Goal: Find specific page/section: Find specific page/section

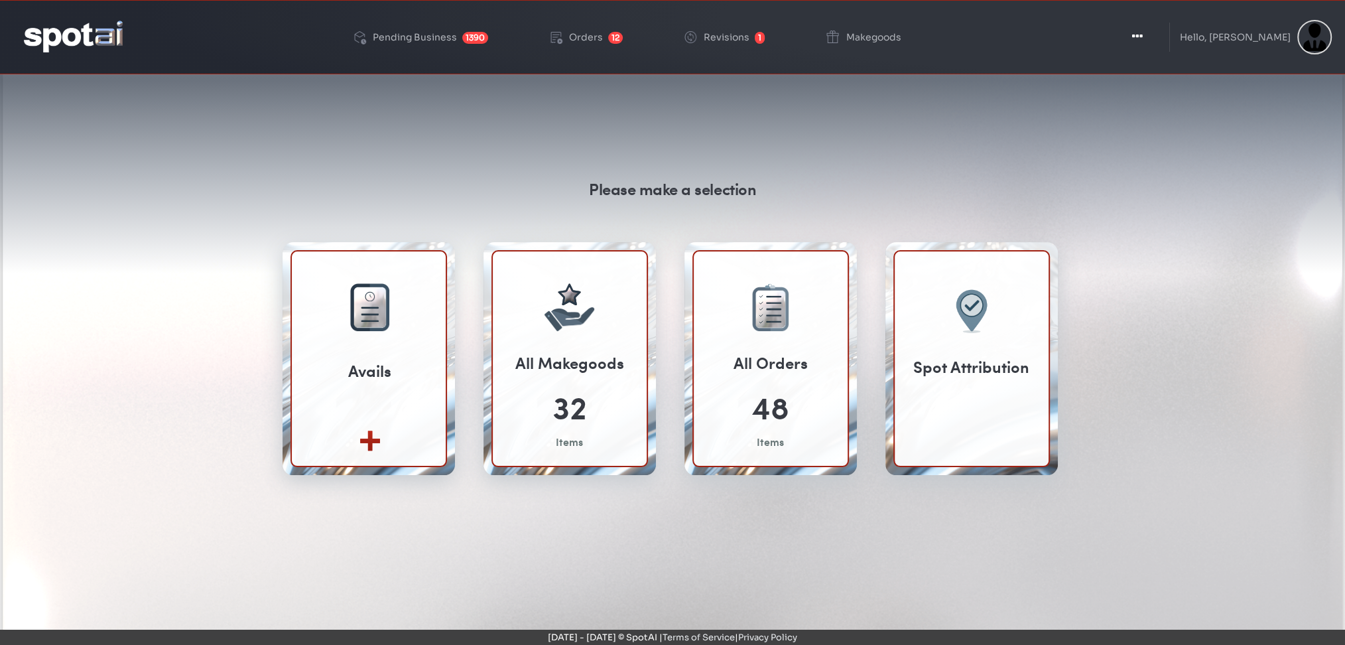
click at [1015, 309] on div "Spot Attribution" at bounding box center [971, 358] width 156 height 217
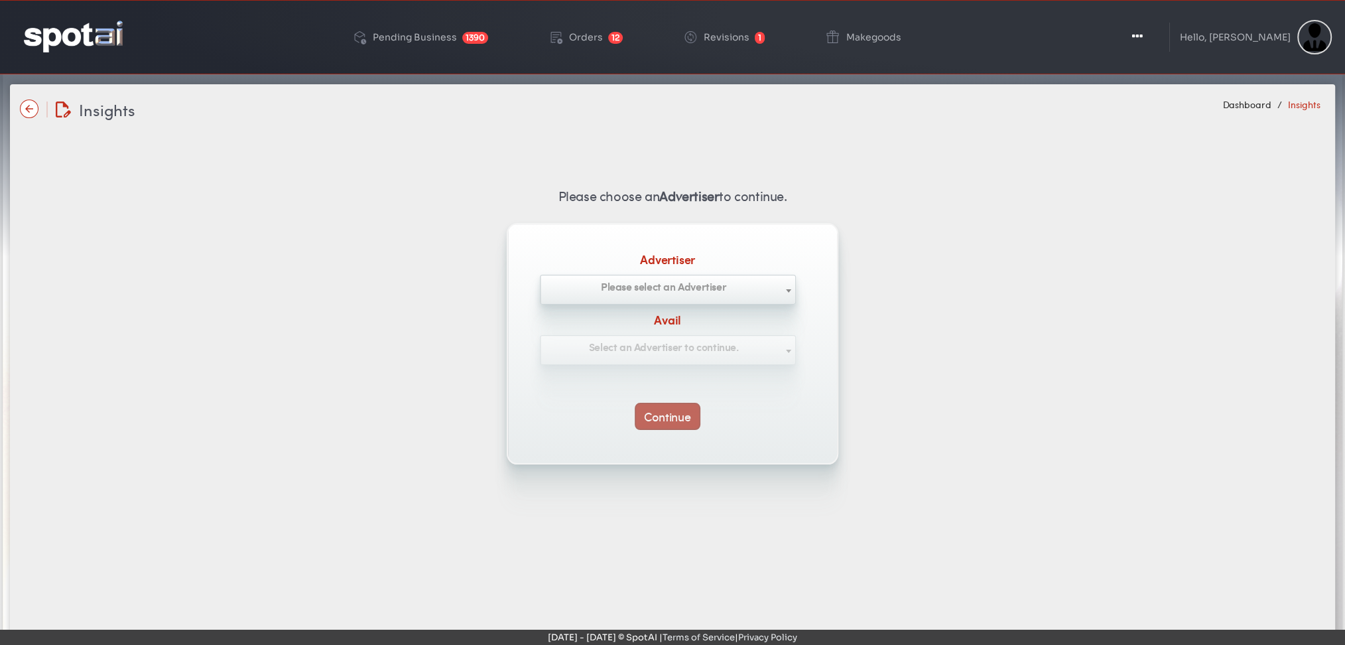
click at [655, 281] on span "Please select an Advertiser" at bounding box center [663, 286] width 125 height 15
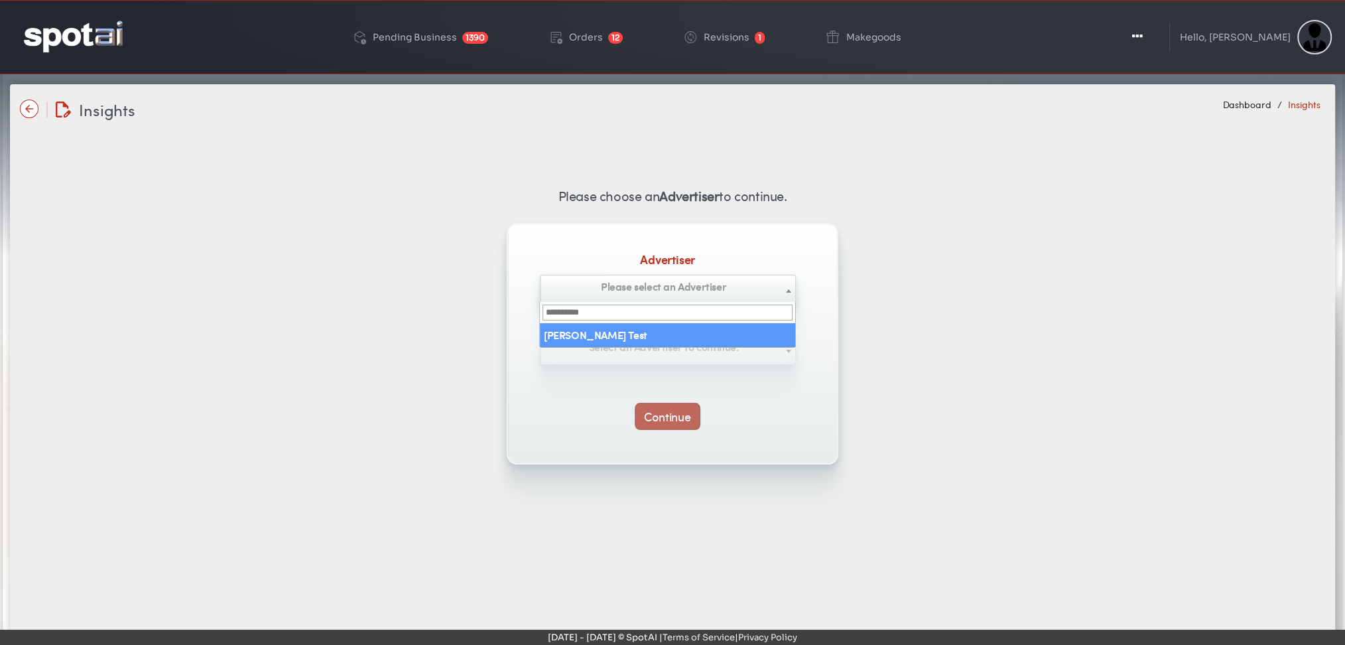
select select "**********"
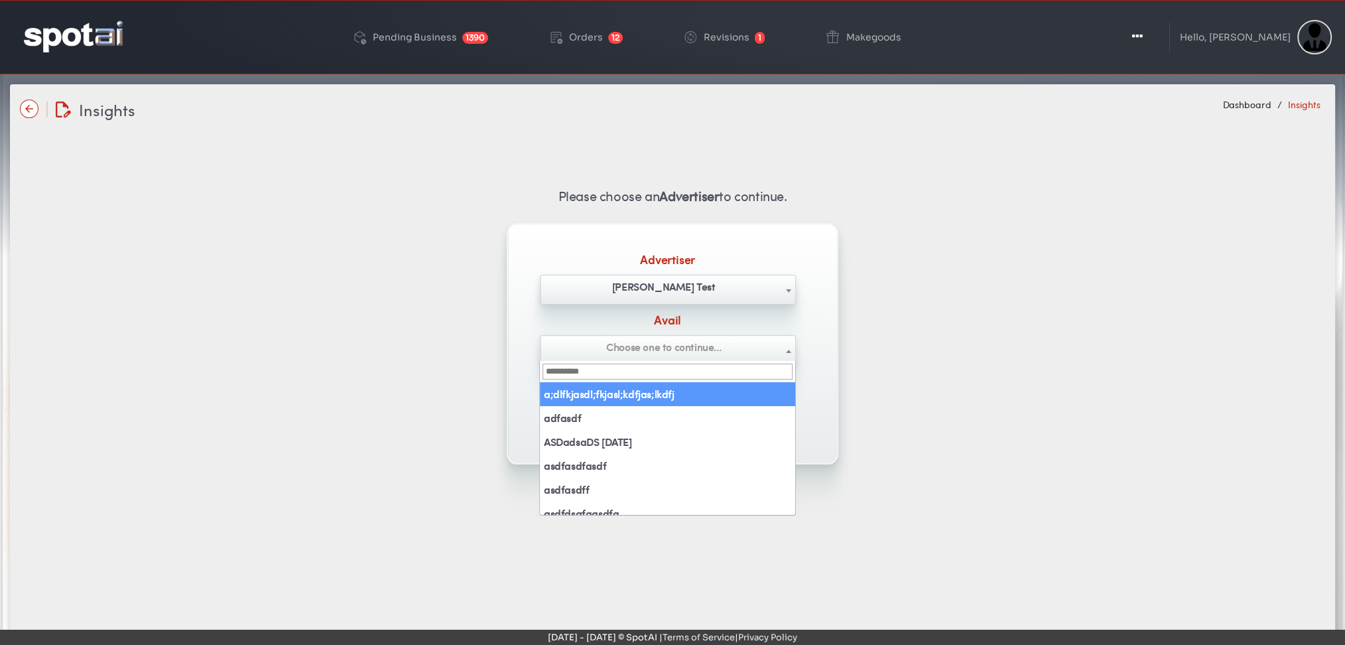
click at [703, 339] on span "Choose one to continue..." at bounding box center [663, 346] width 115 height 15
